Goal: Navigation & Orientation: Find specific page/section

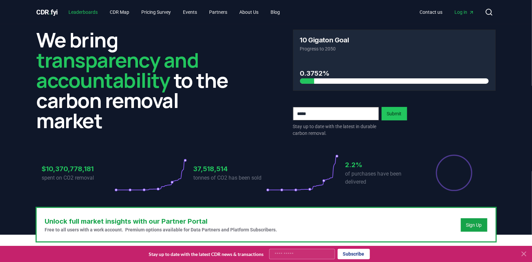
click at [89, 10] on link "Leaderboards" at bounding box center [83, 12] width 40 height 12
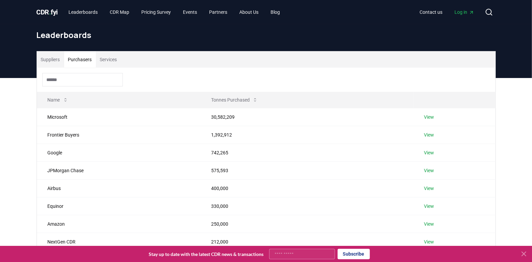
click at [82, 58] on button "Purchasers" at bounding box center [80, 59] width 32 height 16
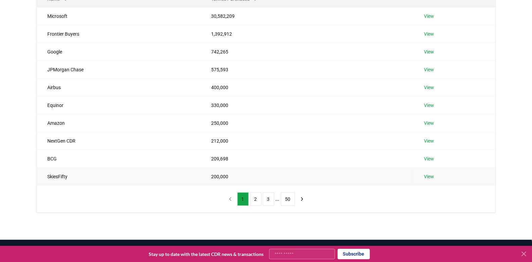
scroll to position [134, 0]
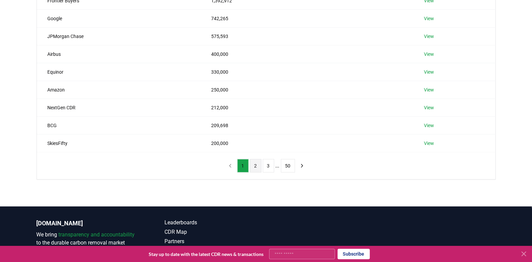
click at [257, 165] on button "2" at bounding box center [255, 165] width 11 height 13
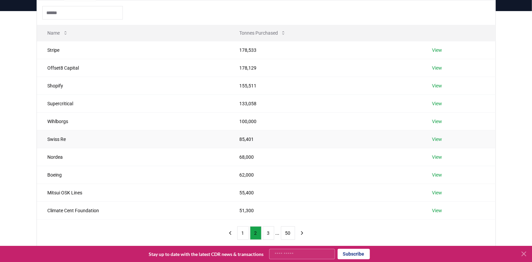
scroll to position [101, 0]
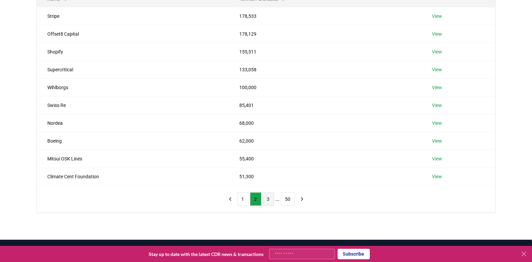
click at [268, 197] on button "3" at bounding box center [268, 198] width 11 height 13
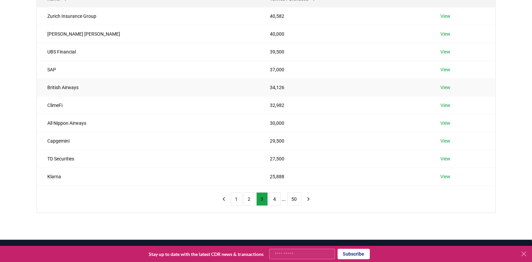
click at [441, 87] on link "View" at bounding box center [446, 87] width 10 height 7
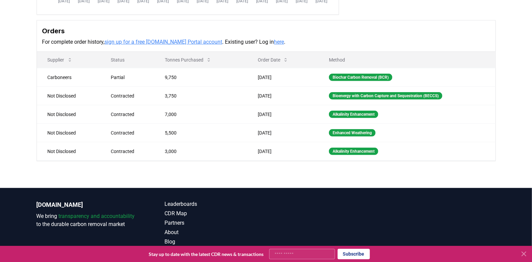
scroll to position [201, 0]
